Goal: Transaction & Acquisition: Purchase product/service

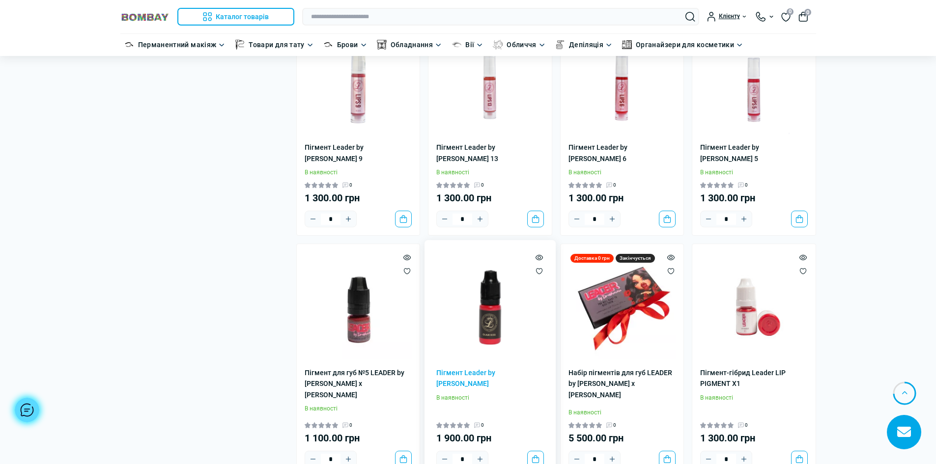
scroll to position [1524, 0]
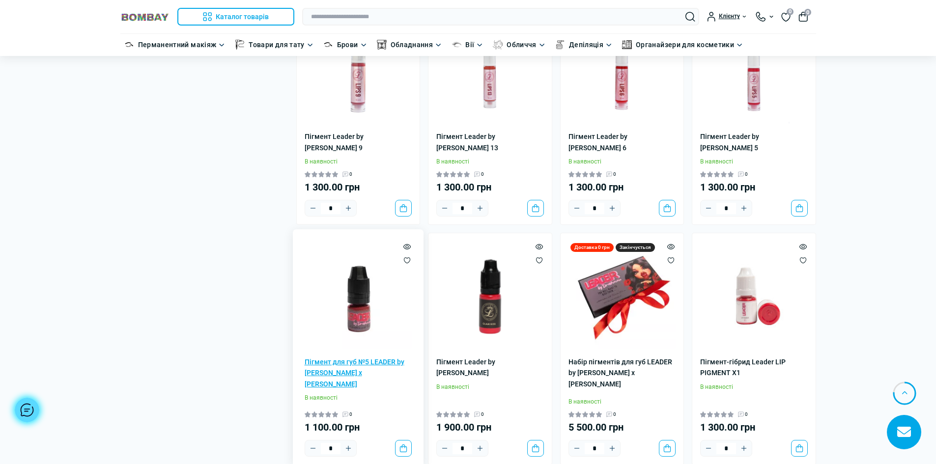
click at [343, 357] on link "Пігмент для губ №5 LEADER by [PERSON_NAME] x [PERSON_NAME]" at bounding box center [359, 373] width 108 height 33
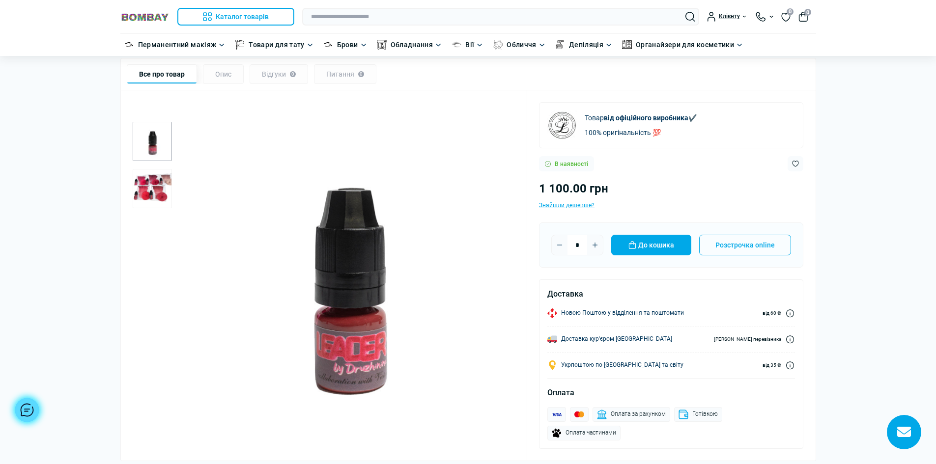
scroll to position [98, 0]
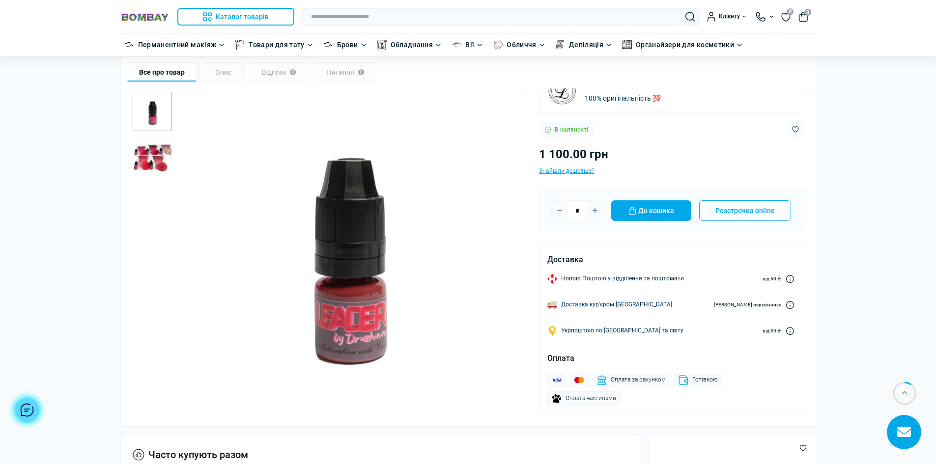
click at [366, 328] on img "1 / 2" at bounding box center [348, 249] width 336 height 336
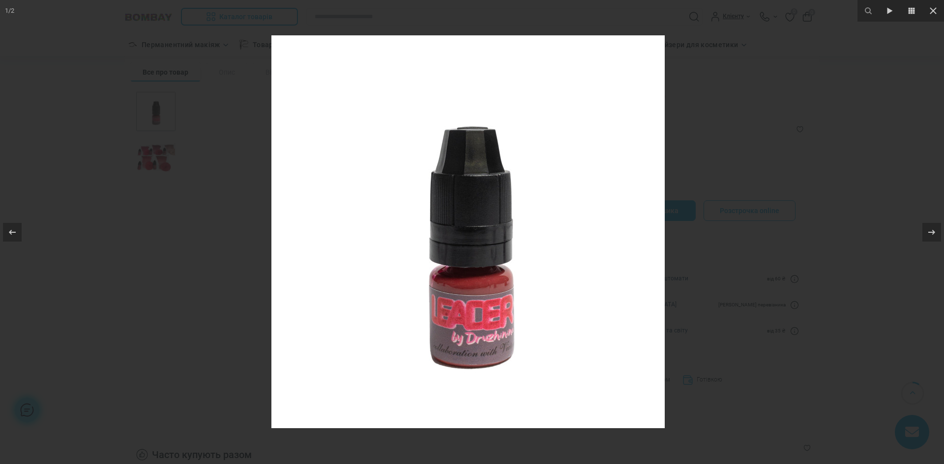
click at [641, 255] on img at bounding box center [467, 231] width 393 height 393
click at [925, 229] on icon at bounding box center [931, 233] width 12 height 12
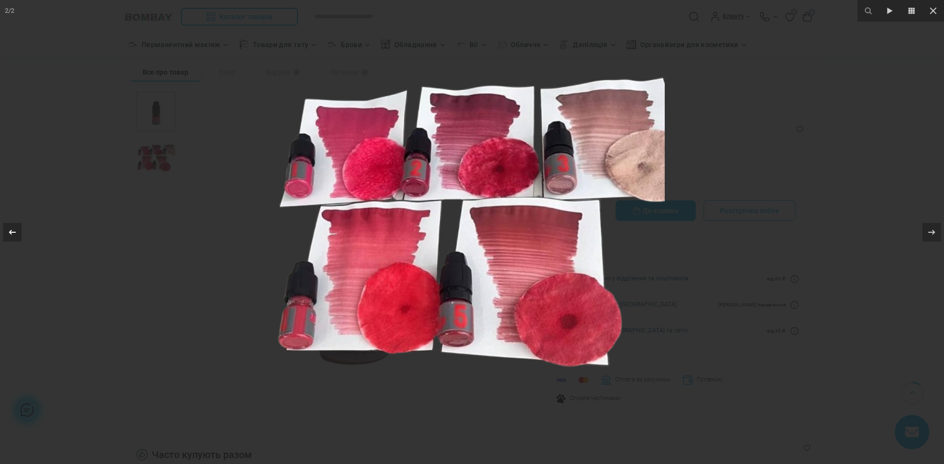
click at [13, 235] on icon at bounding box center [12, 233] width 12 height 12
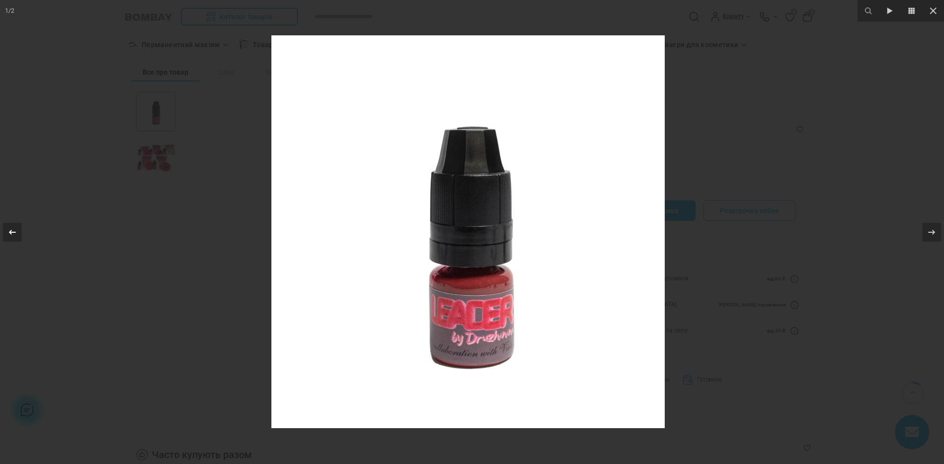
click at [13, 235] on icon at bounding box center [12, 233] width 12 height 12
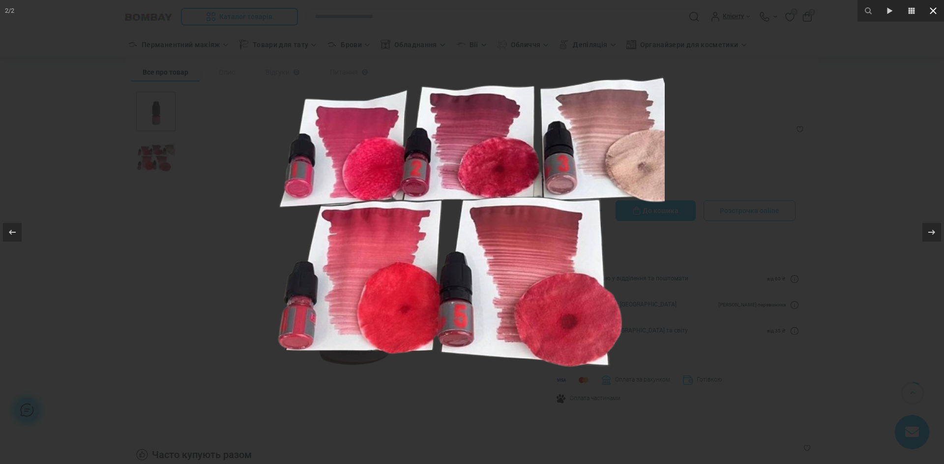
click at [927, 15] on icon at bounding box center [933, 11] width 12 height 12
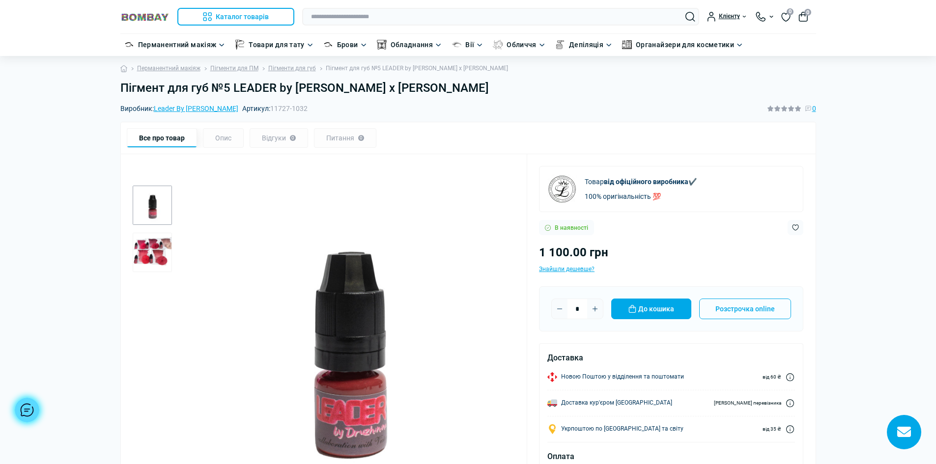
click at [364, 343] on img "1 / 2" at bounding box center [348, 342] width 336 height 336
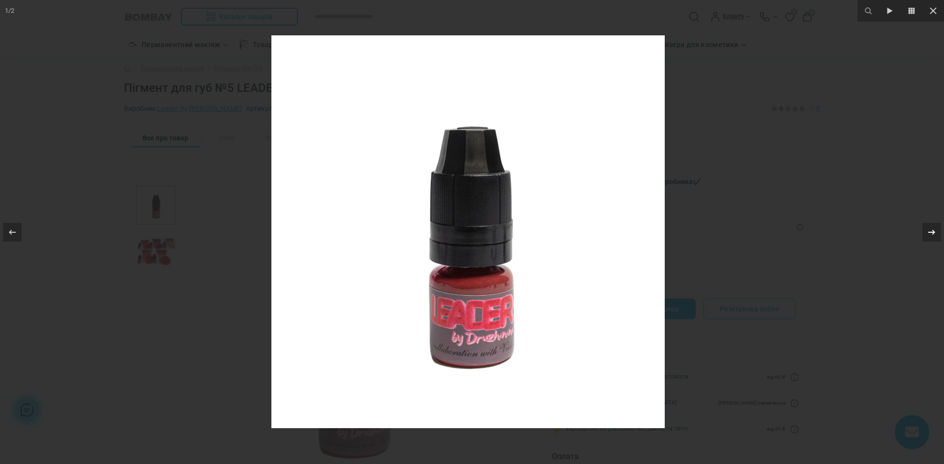
click at [925, 233] on icon at bounding box center [931, 233] width 12 height 12
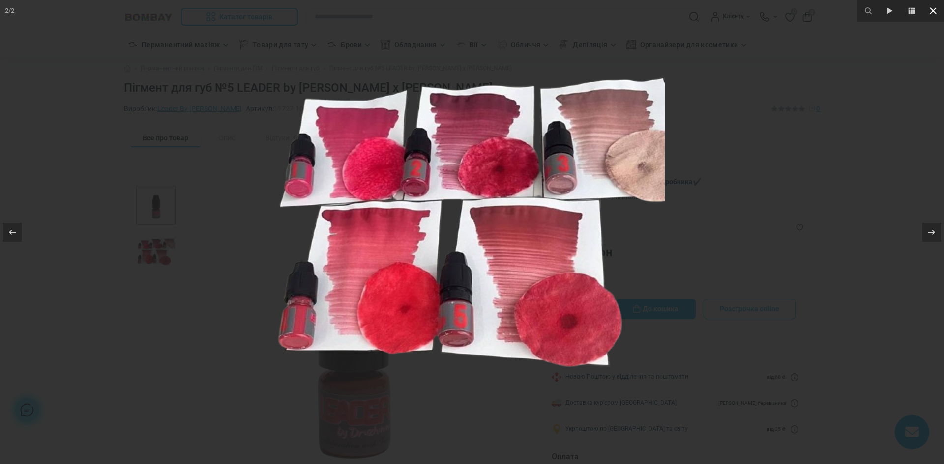
click at [927, 11] on icon at bounding box center [933, 11] width 12 height 12
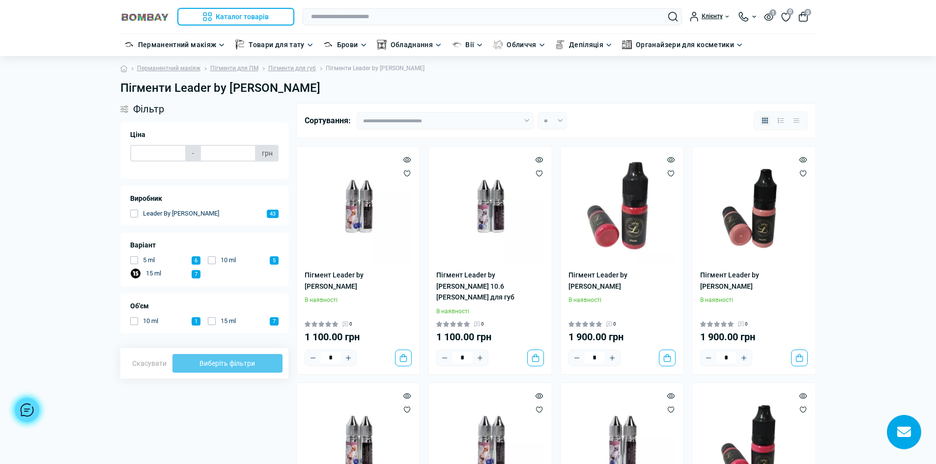
scroll to position [1524, 0]
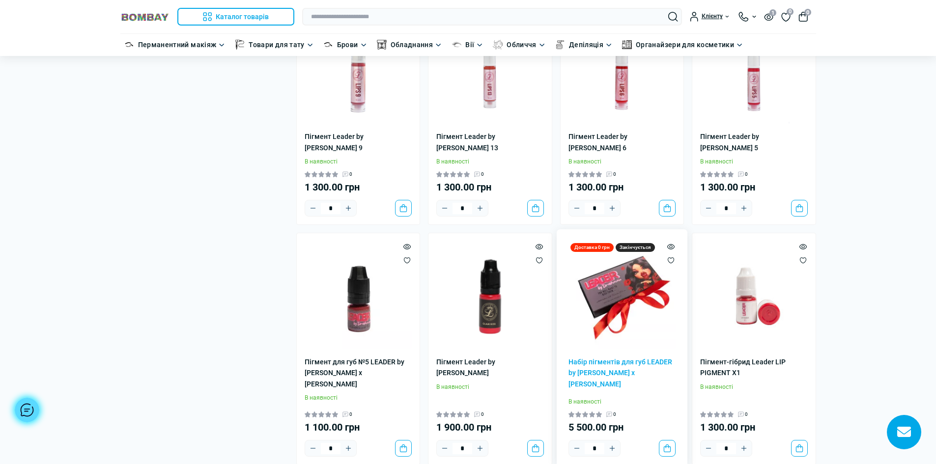
click at [623, 265] on img at bounding box center [623, 295] width 108 height 108
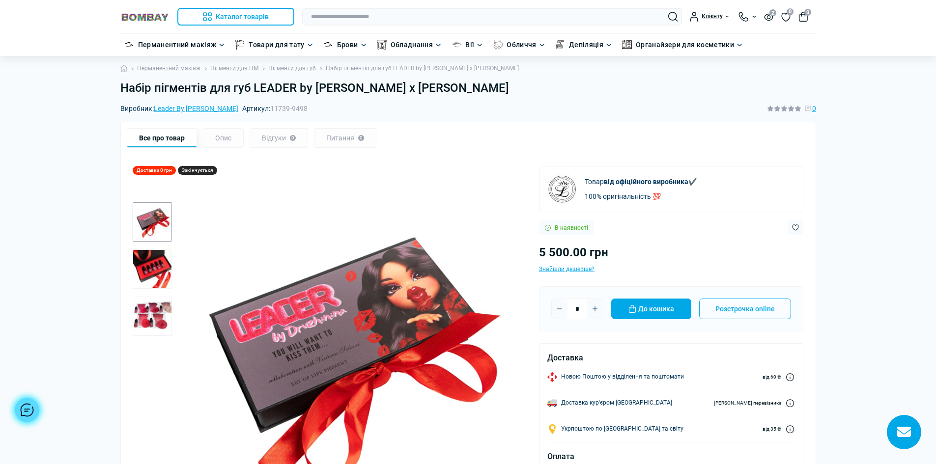
click at [351, 324] on img "1 / 3" at bounding box center [348, 359] width 336 height 336
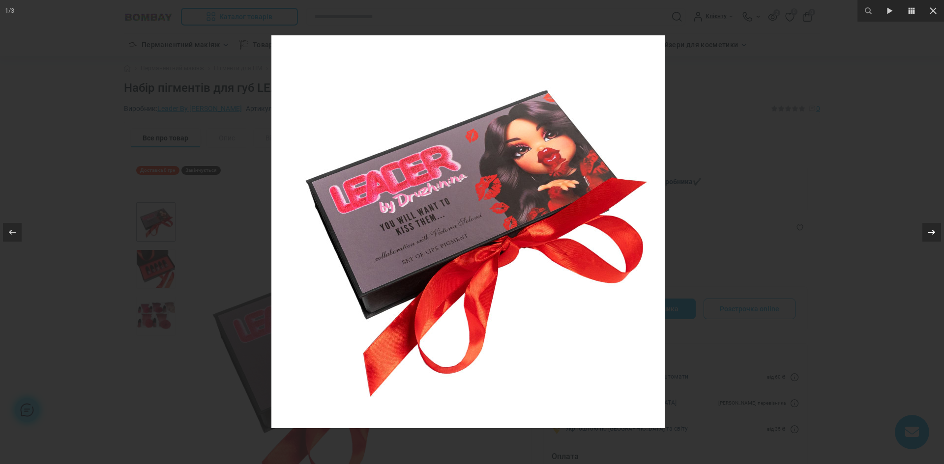
click at [925, 230] on icon at bounding box center [931, 233] width 12 height 12
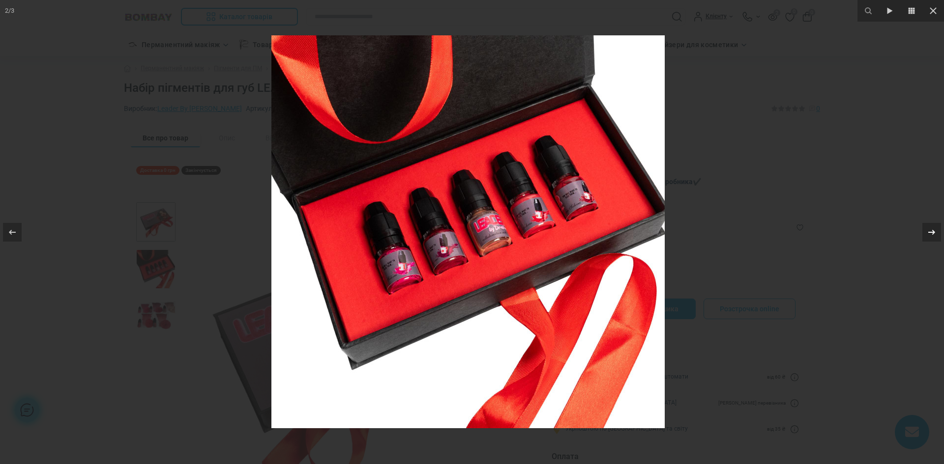
click at [925, 230] on icon at bounding box center [931, 233] width 12 height 12
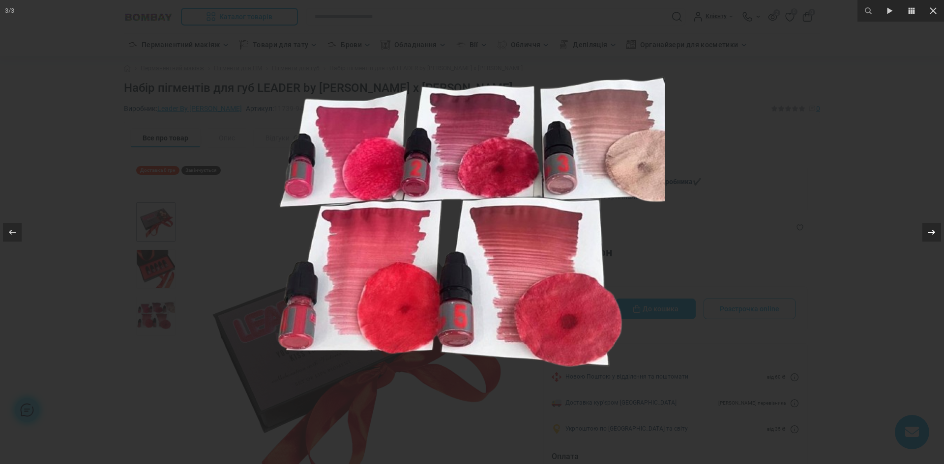
click at [925, 230] on icon at bounding box center [931, 233] width 12 height 12
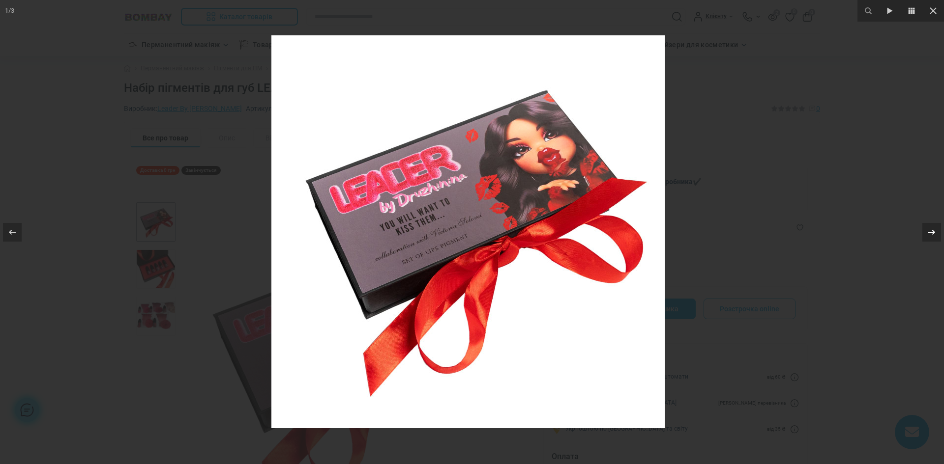
click at [925, 230] on icon at bounding box center [931, 233] width 12 height 12
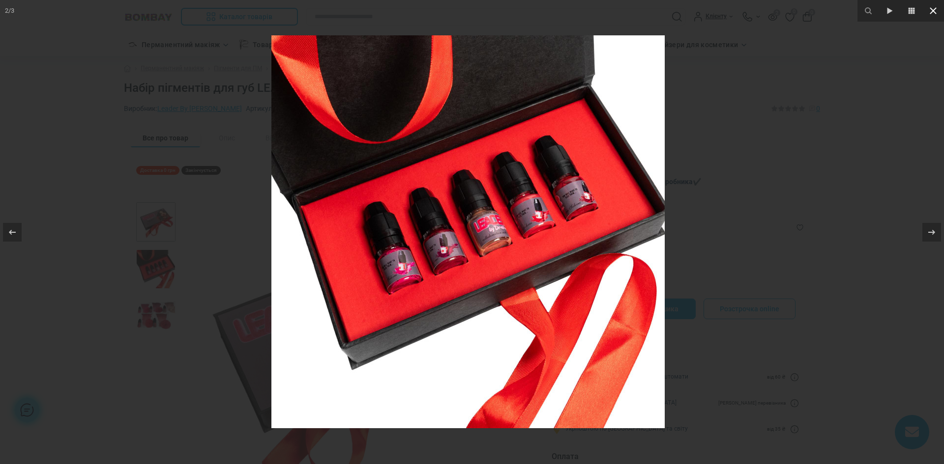
click at [929, 9] on icon at bounding box center [932, 10] width 7 height 7
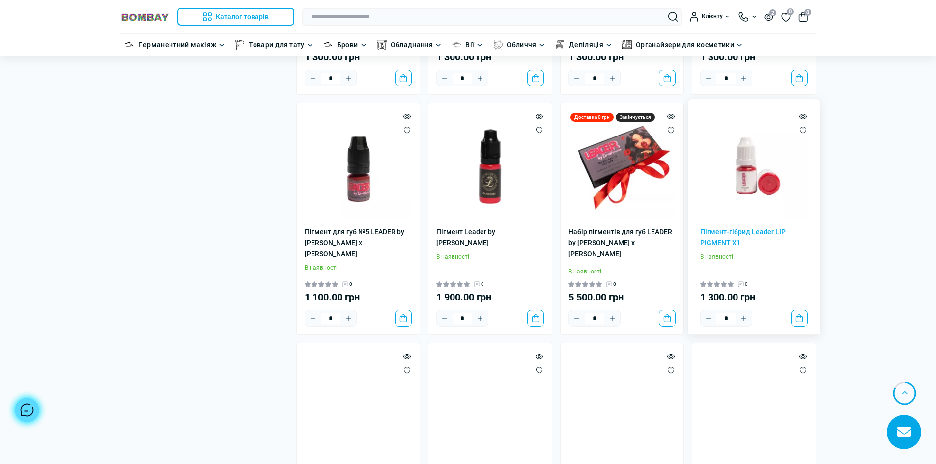
scroll to position [1671, 0]
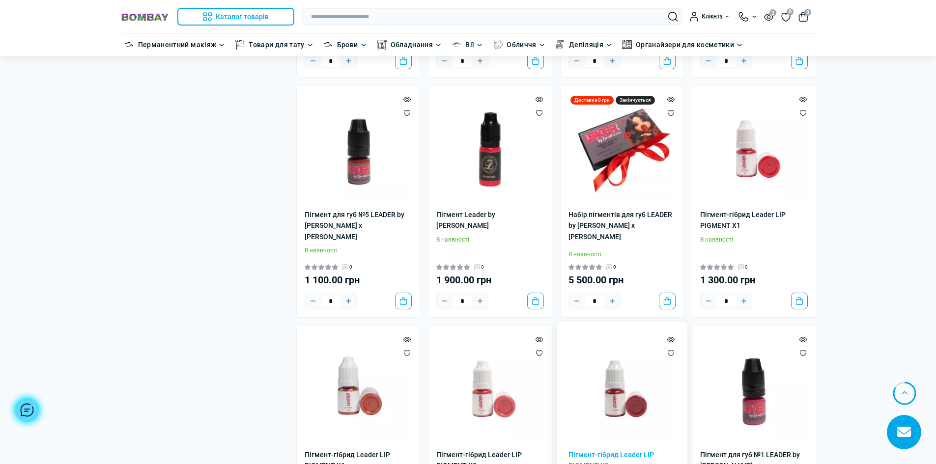
click at [619, 358] on img at bounding box center [623, 388] width 108 height 108
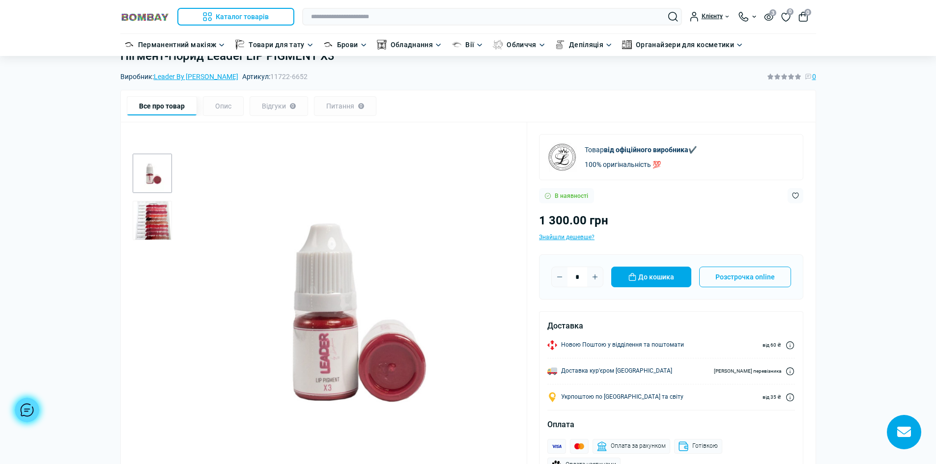
scroll to position [49, 0]
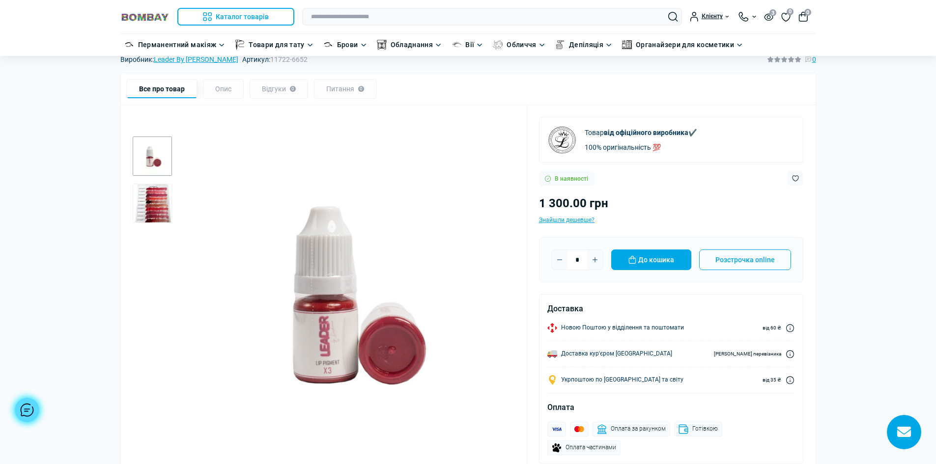
click at [154, 195] on img "2 / 2" at bounding box center [152, 203] width 39 height 39
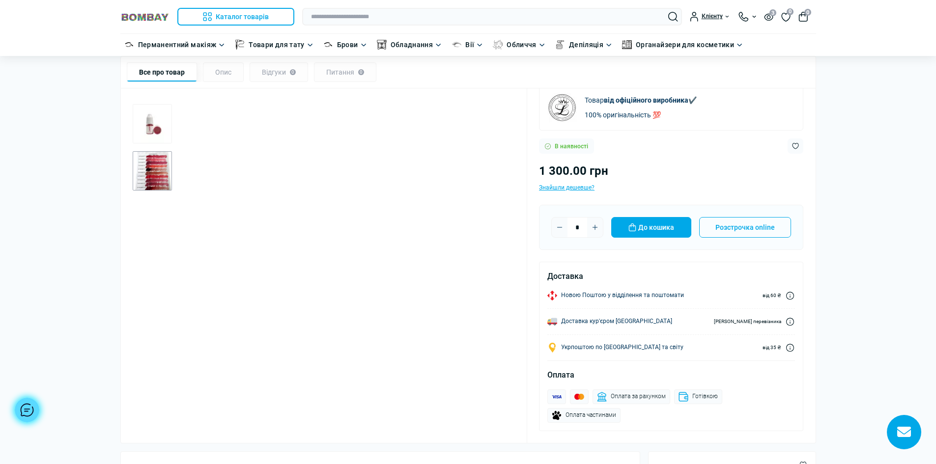
scroll to position [98, 0]
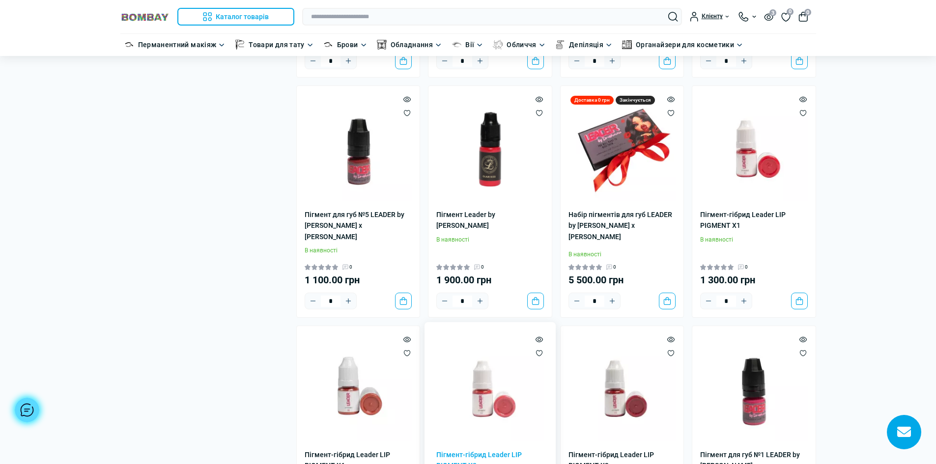
click at [481, 367] on img at bounding box center [490, 388] width 108 height 108
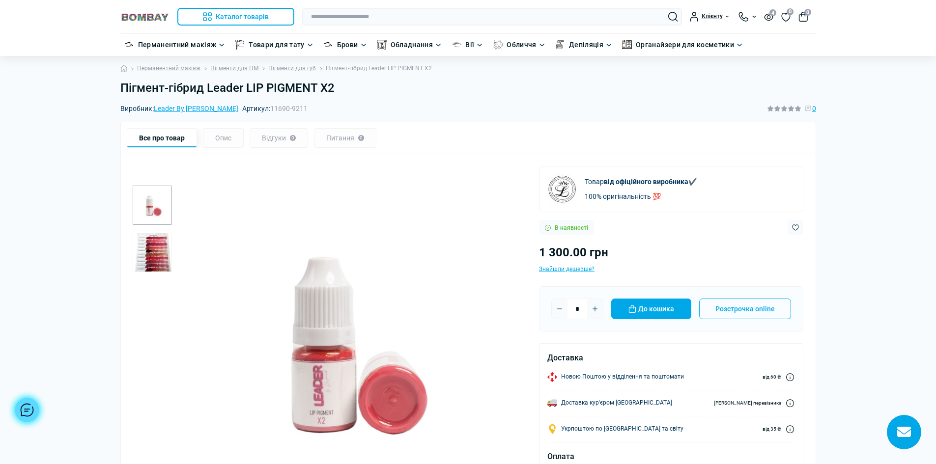
click at [146, 249] on img "2 / 2" at bounding box center [152, 252] width 39 height 39
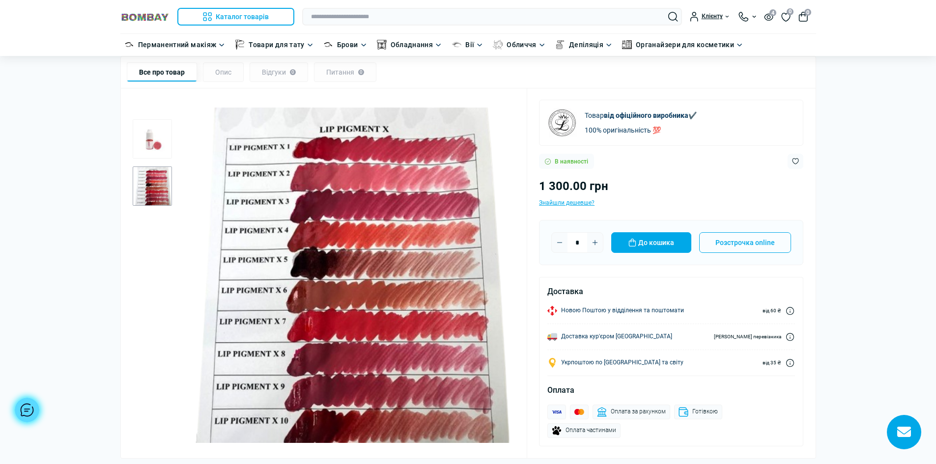
scroll to position [49, 0]
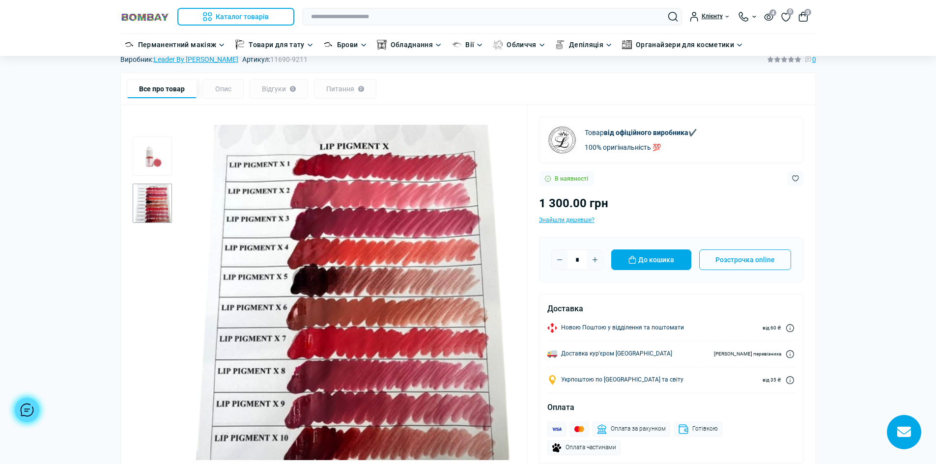
click at [275, 227] on img "2 / 2" at bounding box center [348, 293] width 336 height 336
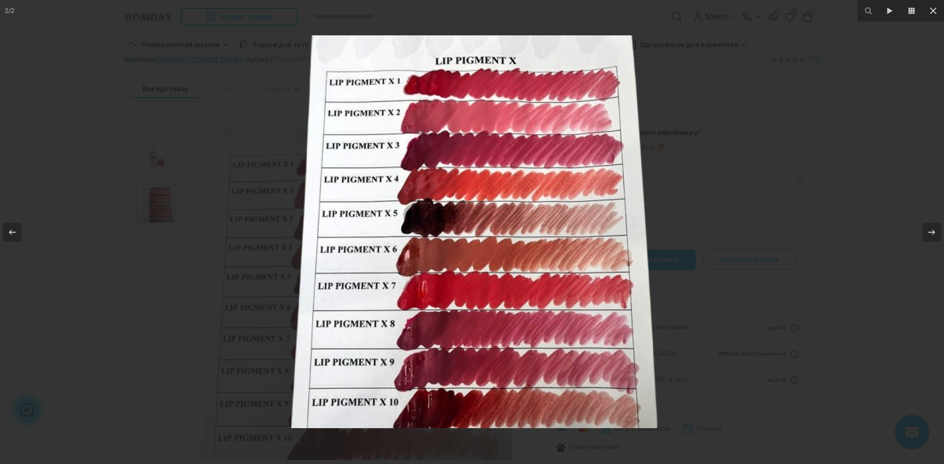
click at [449, 297] on img at bounding box center [467, 231] width 393 height 393
click at [927, 11] on icon at bounding box center [933, 11] width 12 height 12
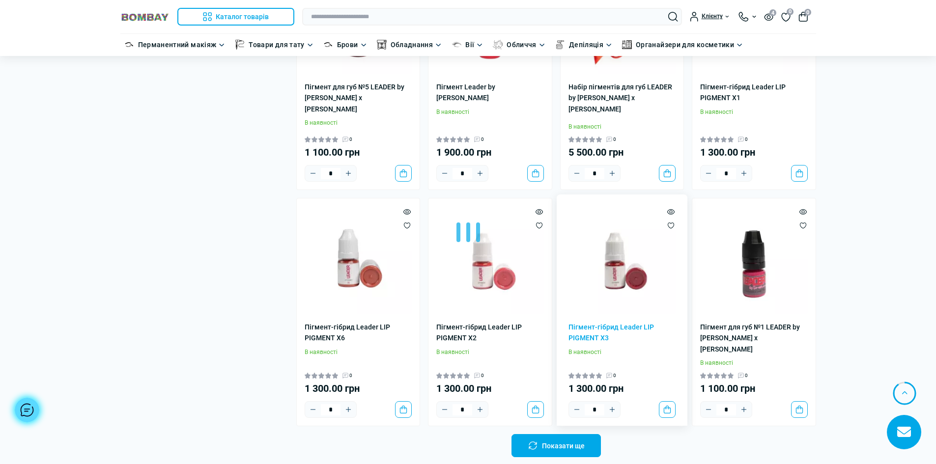
scroll to position [1868, 0]
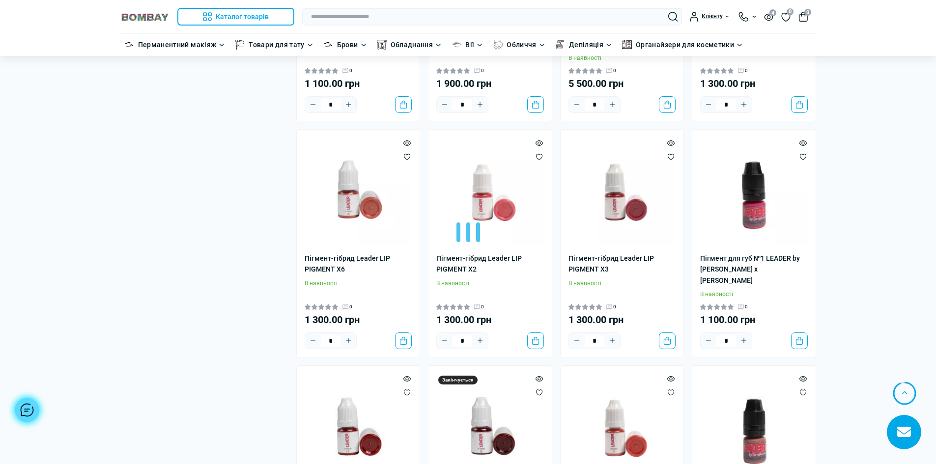
click at [557, 320] on div at bounding box center [468, 232] width 936 height 464
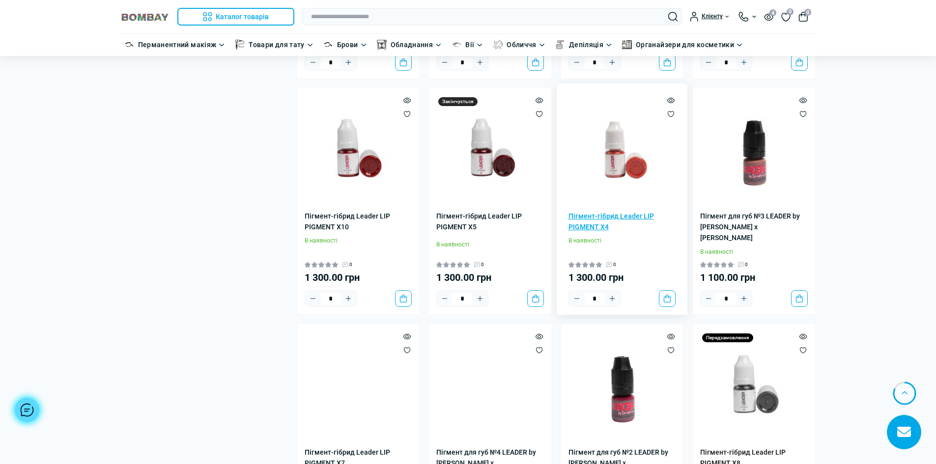
scroll to position [2163, 0]
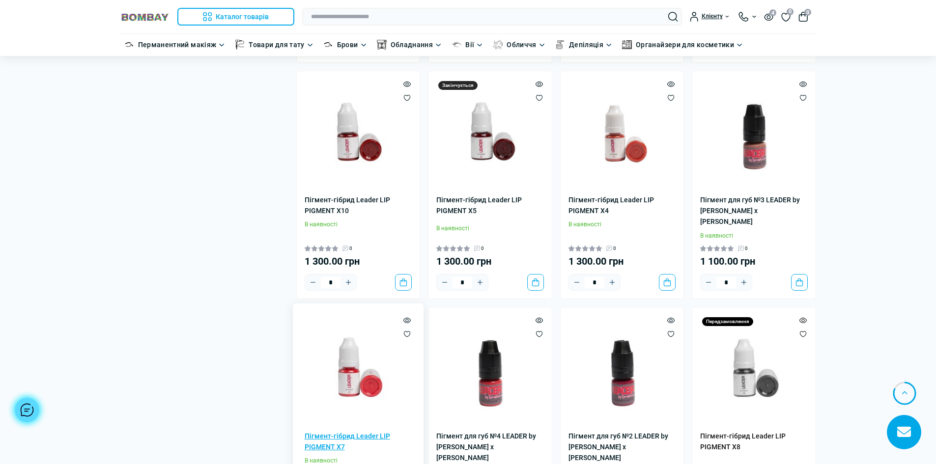
click at [328, 431] on link "Пігмент-гібрид Leader LIP PIGMENT X7" at bounding box center [359, 442] width 108 height 22
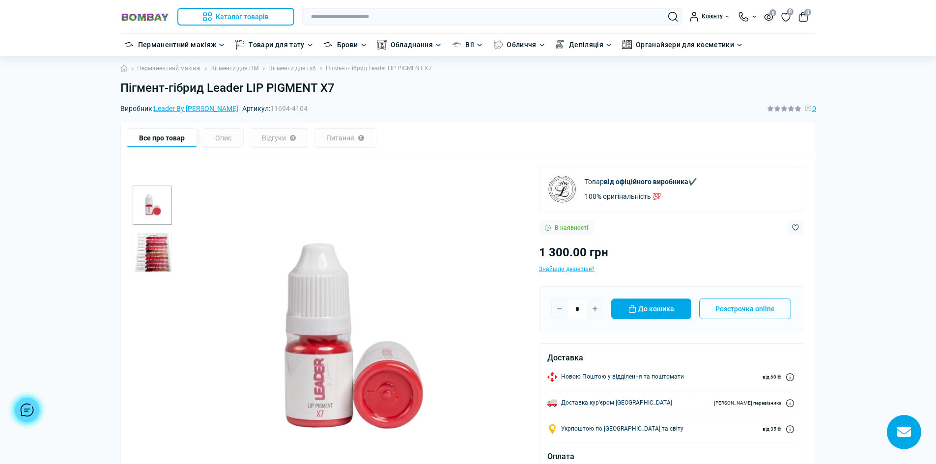
scroll to position [49, 0]
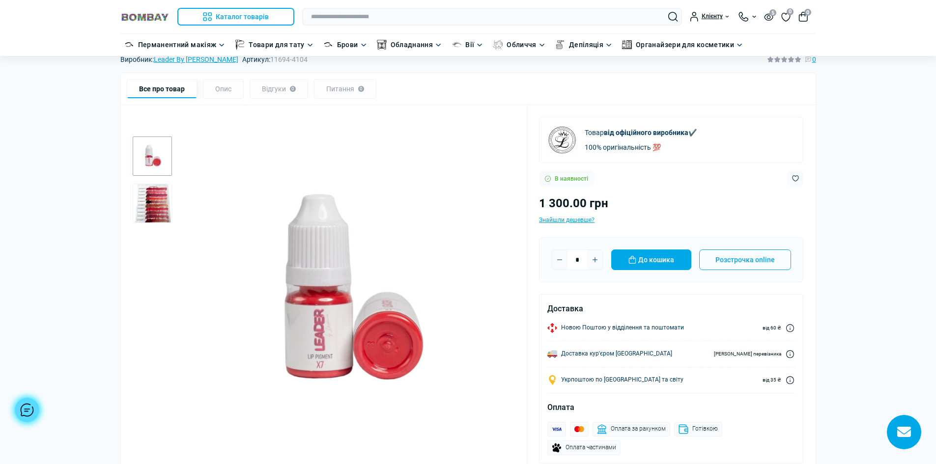
click at [150, 202] on img "2 / 2" at bounding box center [152, 203] width 39 height 39
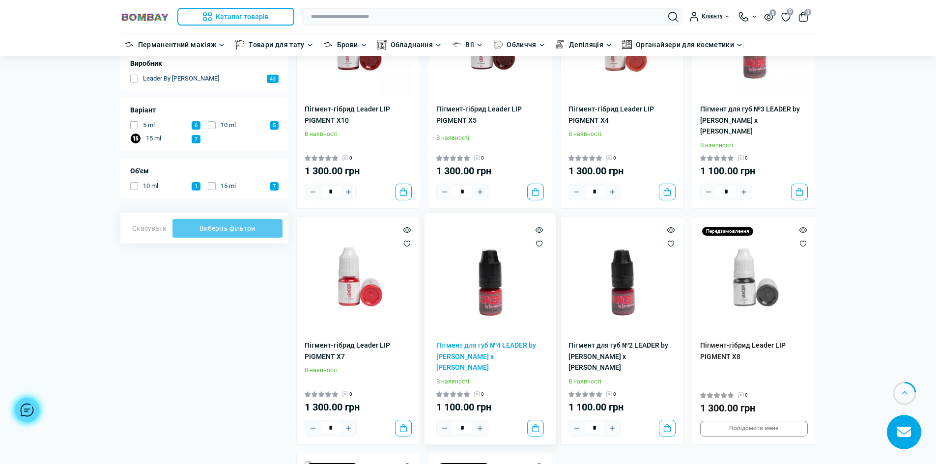
scroll to position [117, 0]
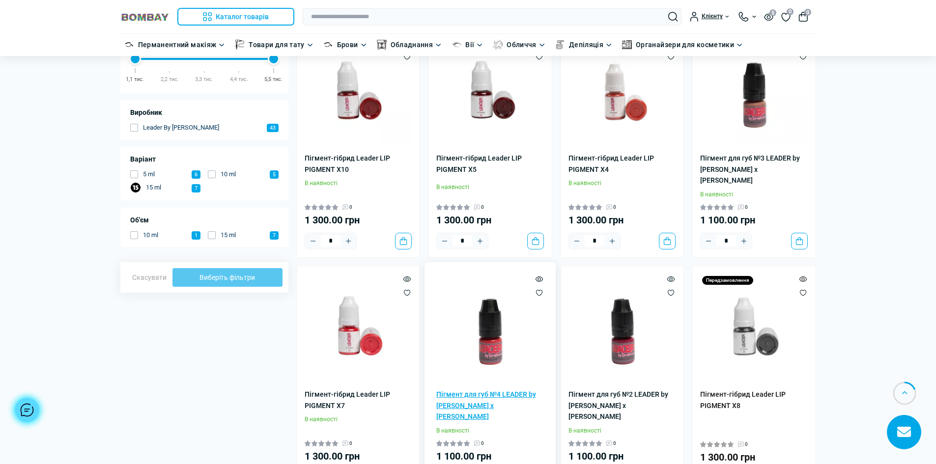
click at [494, 389] on link "Пігмент для губ №4 LEADER by [PERSON_NAME] x [PERSON_NAME]" at bounding box center [490, 405] width 108 height 33
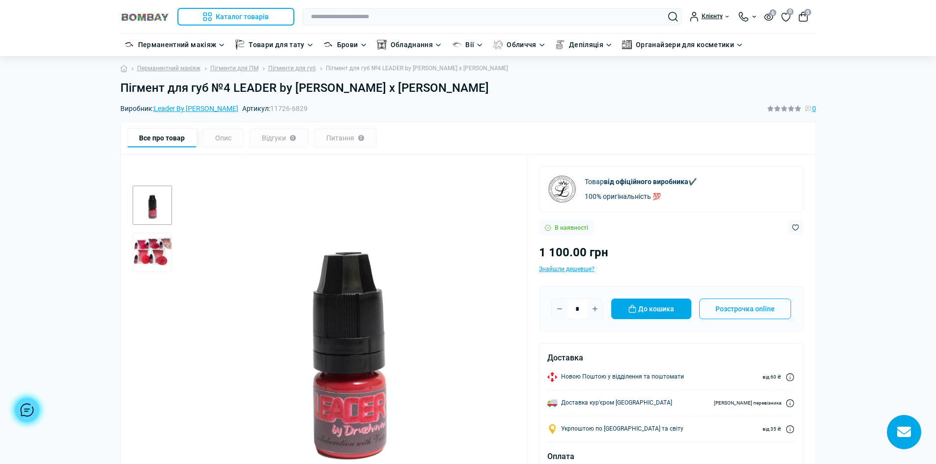
click at [150, 251] on img "2 / 2" at bounding box center [152, 252] width 39 height 39
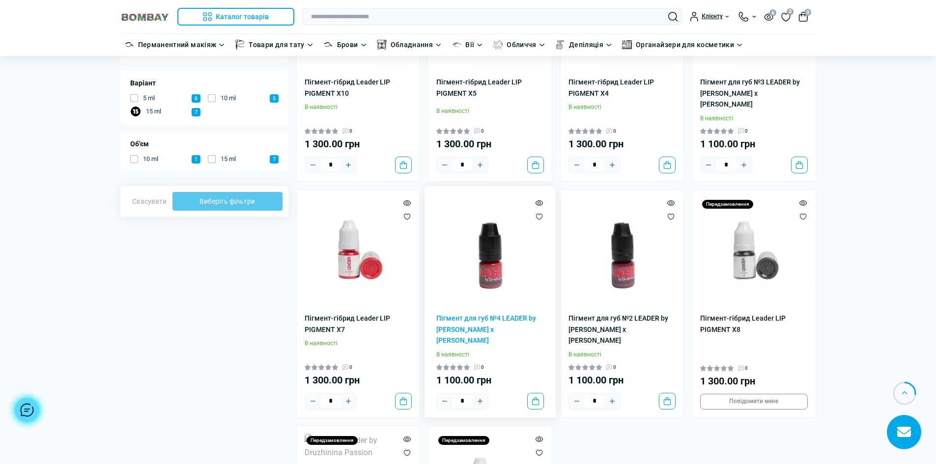
scroll to position [215, 0]
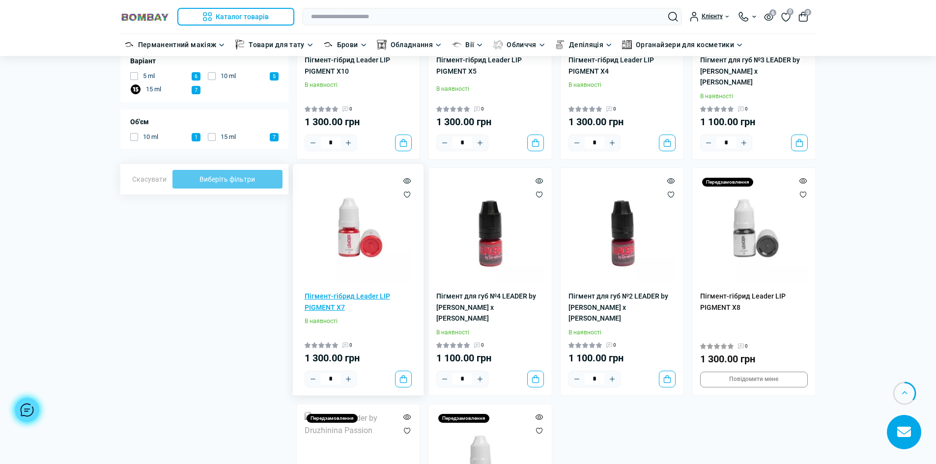
click at [341, 291] on link "Пігмент-гібрид Leader LIP PIGMENT X7" at bounding box center [359, 302] width 108 height 22
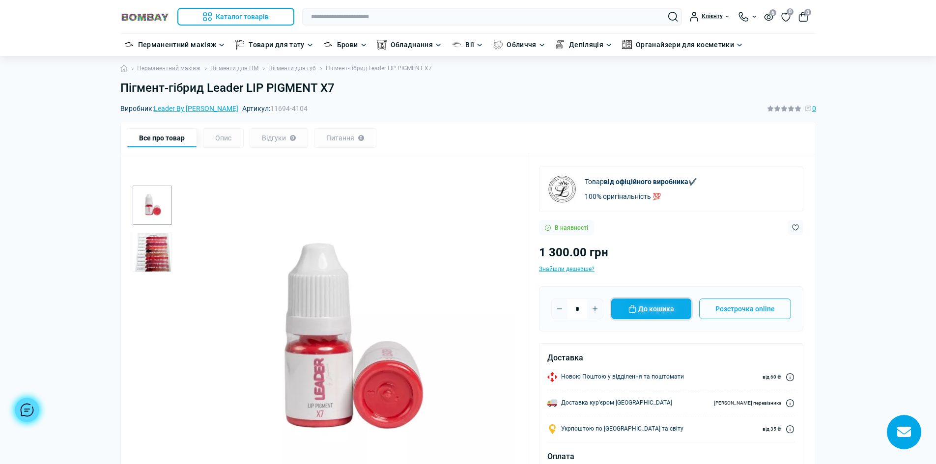
click at [657, 309] on button "До кошика" at bounding box center [651, 309] width 80 height 21
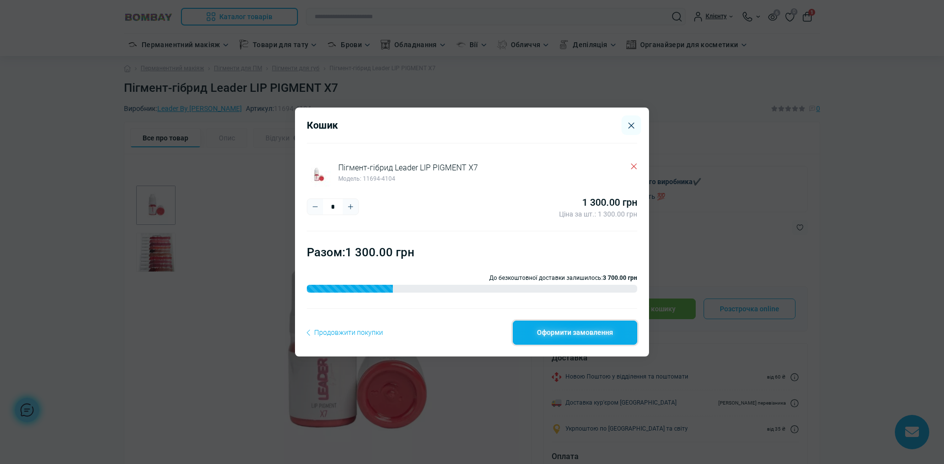
click at [563, 334] on link "Оформити замовлення" at bounding box center [575, 333] width 124 height 24
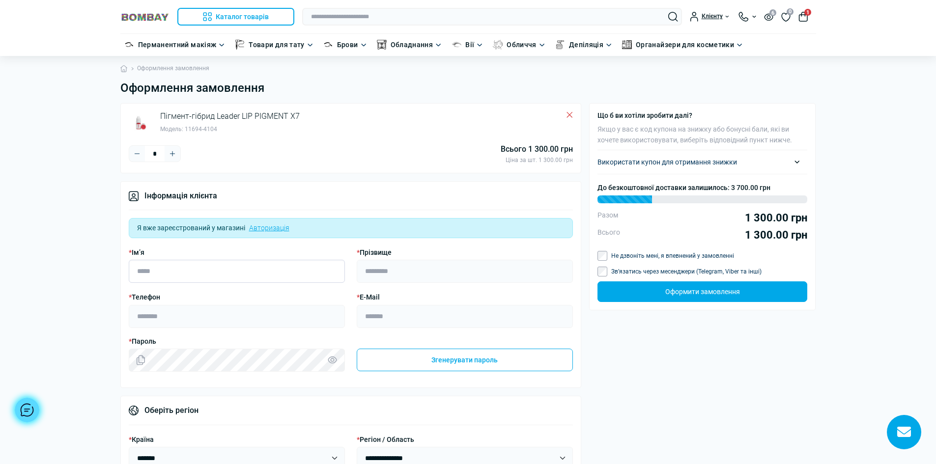
click at [197, 266] on input "* Ім’я" at bounding box center [237, 271] width 216 height 23
type input "****"
click at [403, 274] on input "* Прізвище" at bounding box center [465, 271] width 216 height 23
type input "********"
click at [192, 313] on input "* Телефон" at bounding box center [237, 316] width 216 height 23
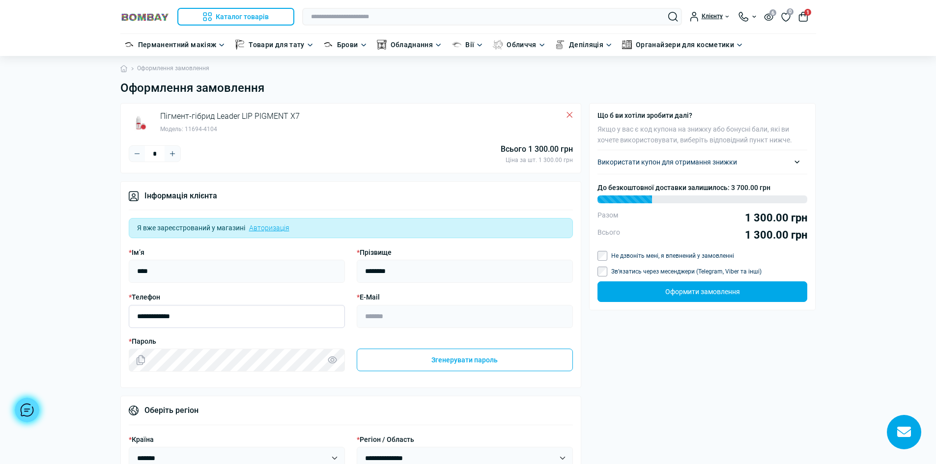
type input "**********"
click at [382, 325] on input "* E-Mail" at bounding box center [465, 316] width 216 height 23
type input "**********"
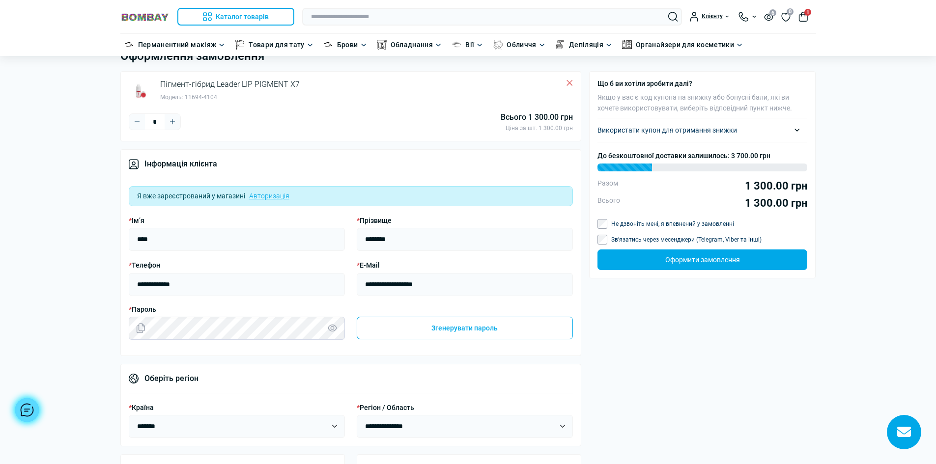
scroll to position [49, 0]
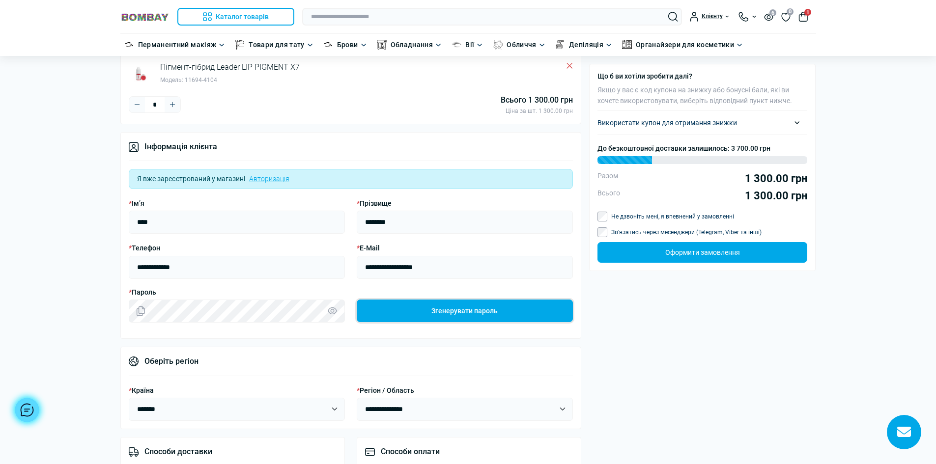
click at [440, 313] on button "Згенерувати пароль" at bounding box center [465, 311] width 216 height 23
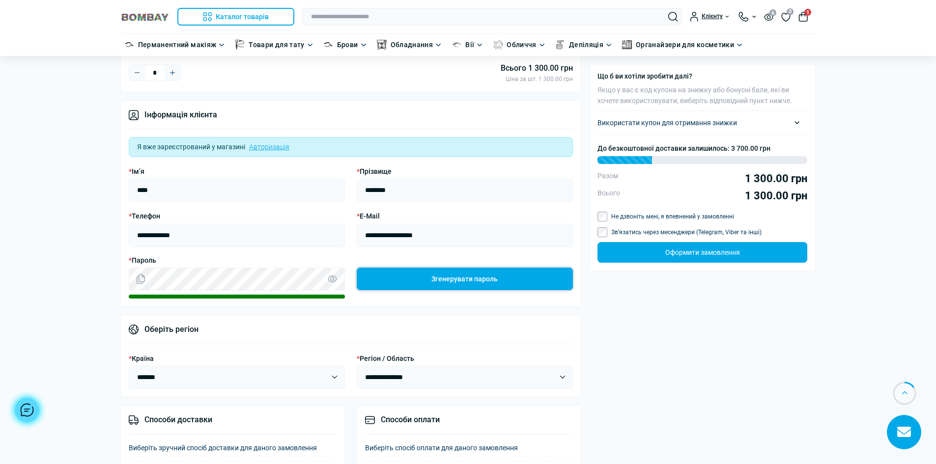
scroll to position [98, 0]
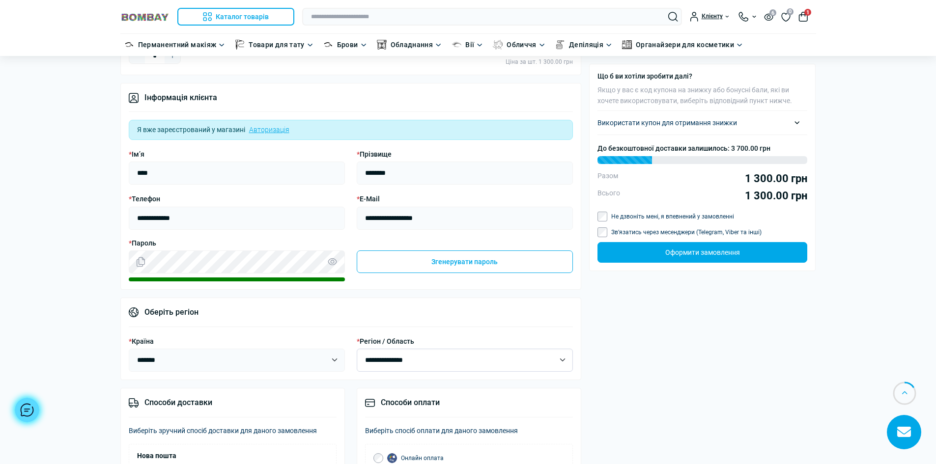
click at [406, 368] on select "**********" at bounding box center [465, 360] width 216 height 23
select select "****"
click at [357, 350] on select "**********" at bounding box center [465, 360] width 216 height 23
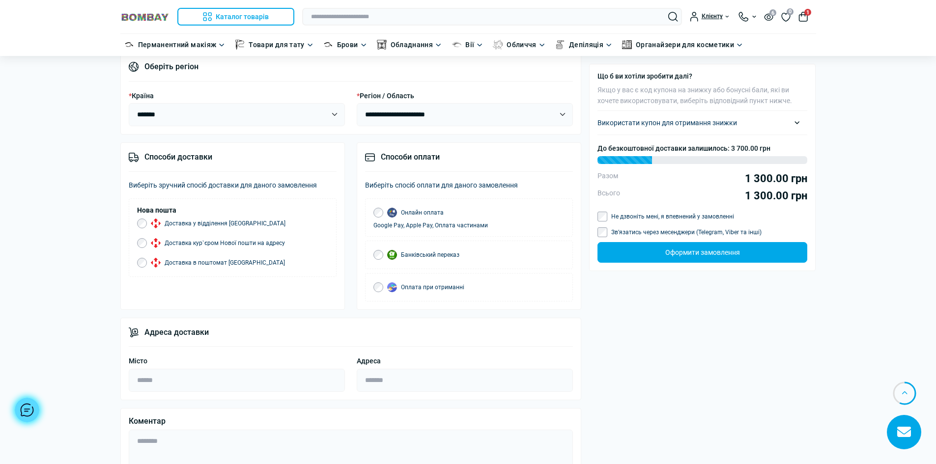
scroll to position [393, 0]
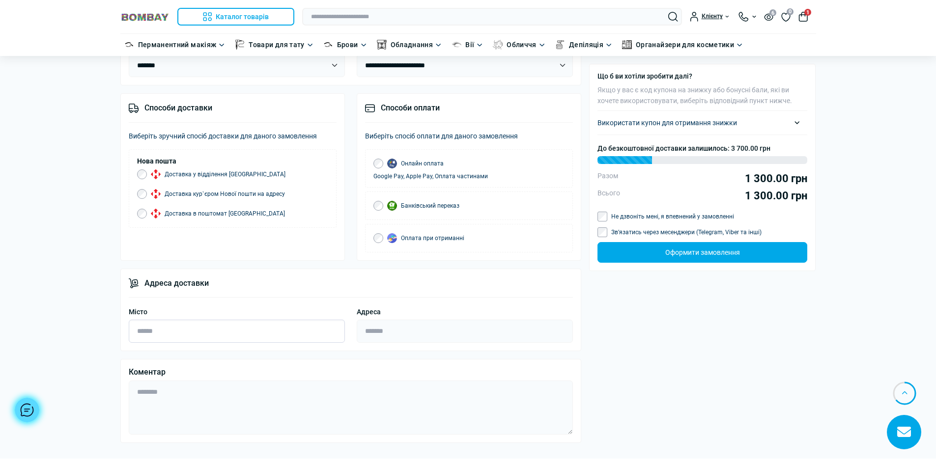
click at [200, 340] on input "Місто" at bounding box center [237, 331] width 216 height 23
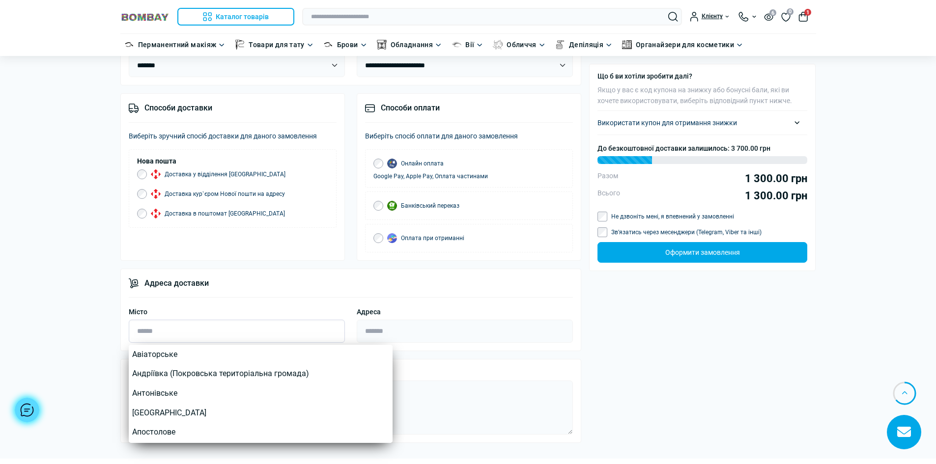
type input "*"
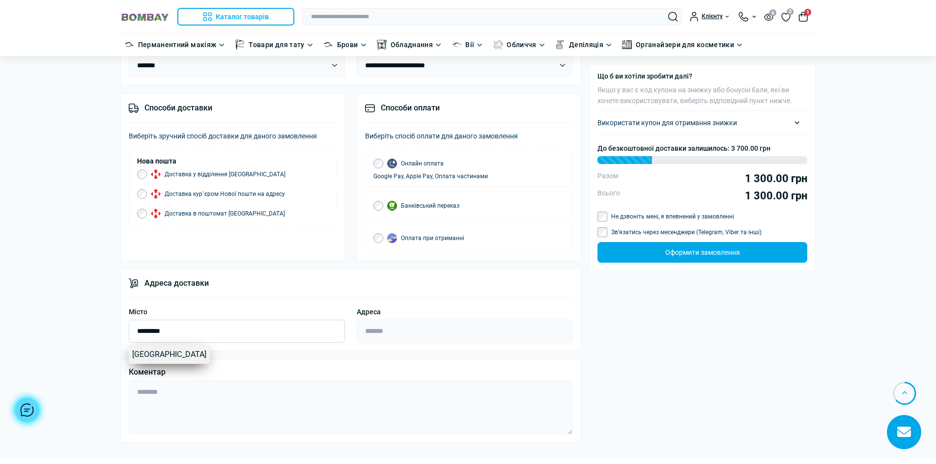
type input "*********"
click at [151, 358] on link "Павлоград" at bounding box center [169, 355] width 81 height 20
click at [414, 334] on input "Адреса" at bounding box center [465, 331] width 216 height 23
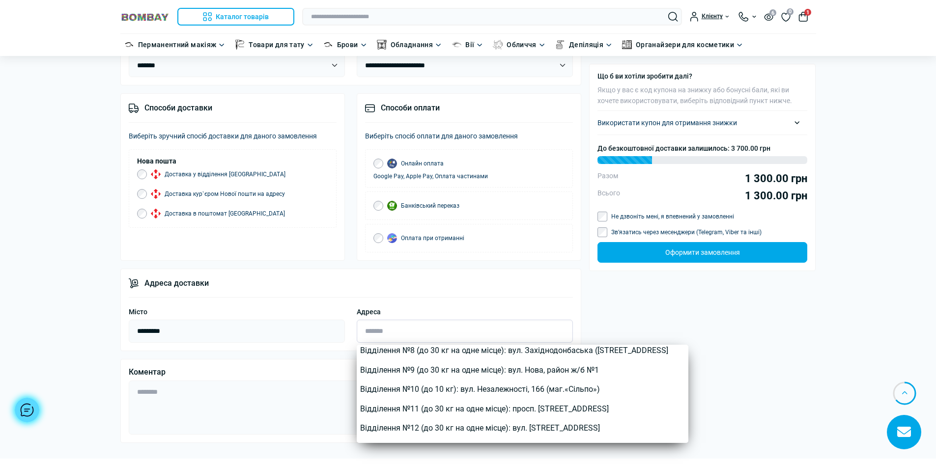
scroll to position [147, 0]
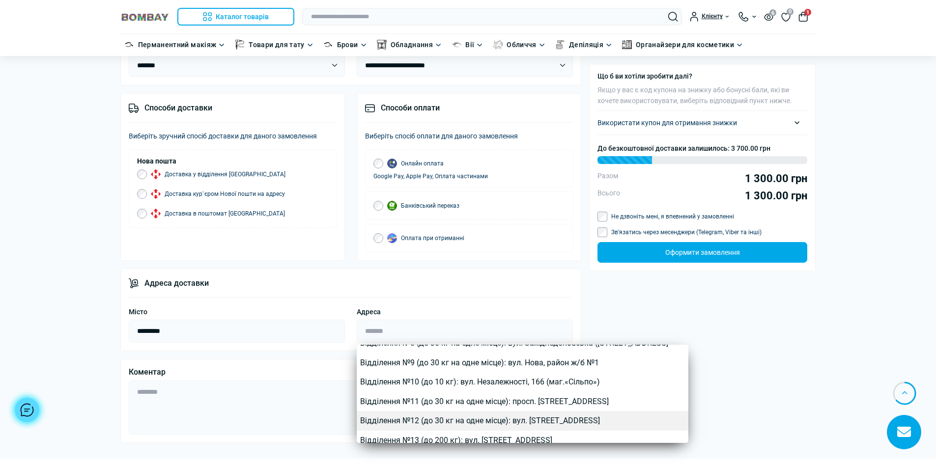
click at [437, 420] on link "Відділення №12 (до 30 кг на одне місце): вул. Водопровідна, 13" at bounding box center [523, 421] width 332 height 20
type input "**********"
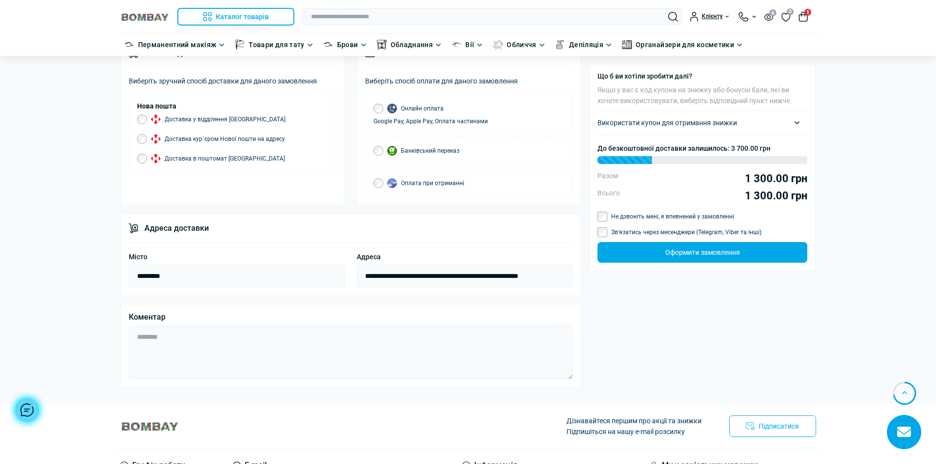
scroll to position [442, 0]
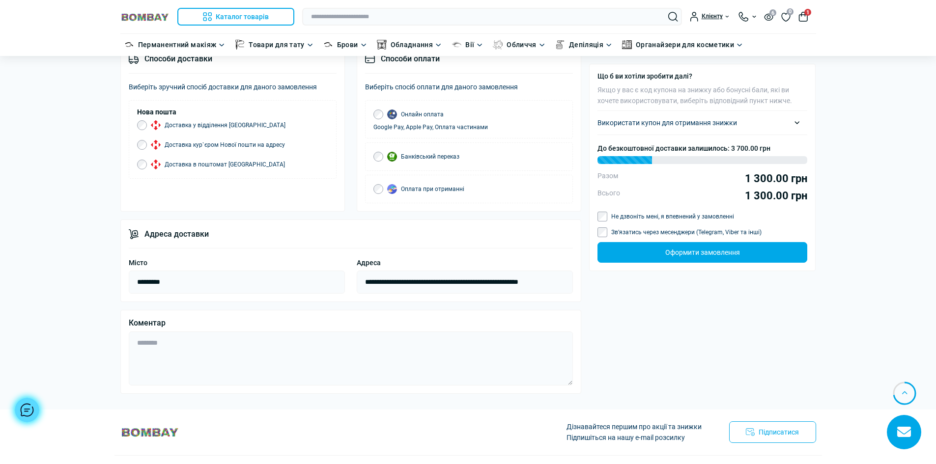
click at [666, 218] on label "Не дзвоніть мені, я впевнений у замовленні" at bounding box center [672, 217] width 123 height 6
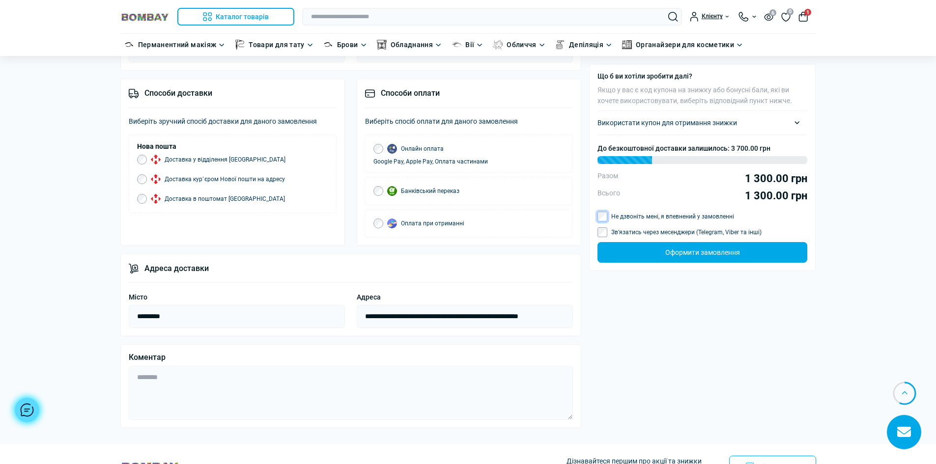
scroll to position [344, 0]
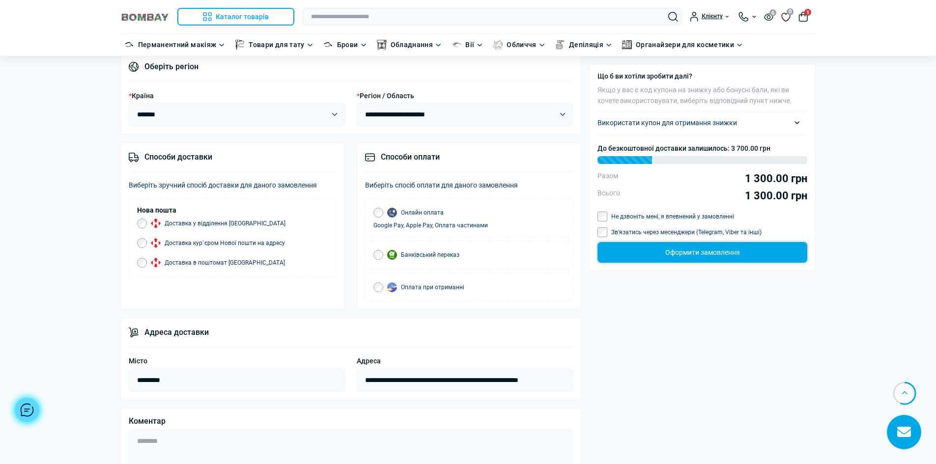
click at [665, 256] on button "Оформити замовлення" at bounding box center [703, 252] width 210 height 21
